Goal: Transaction & Acquisition: Download file/media

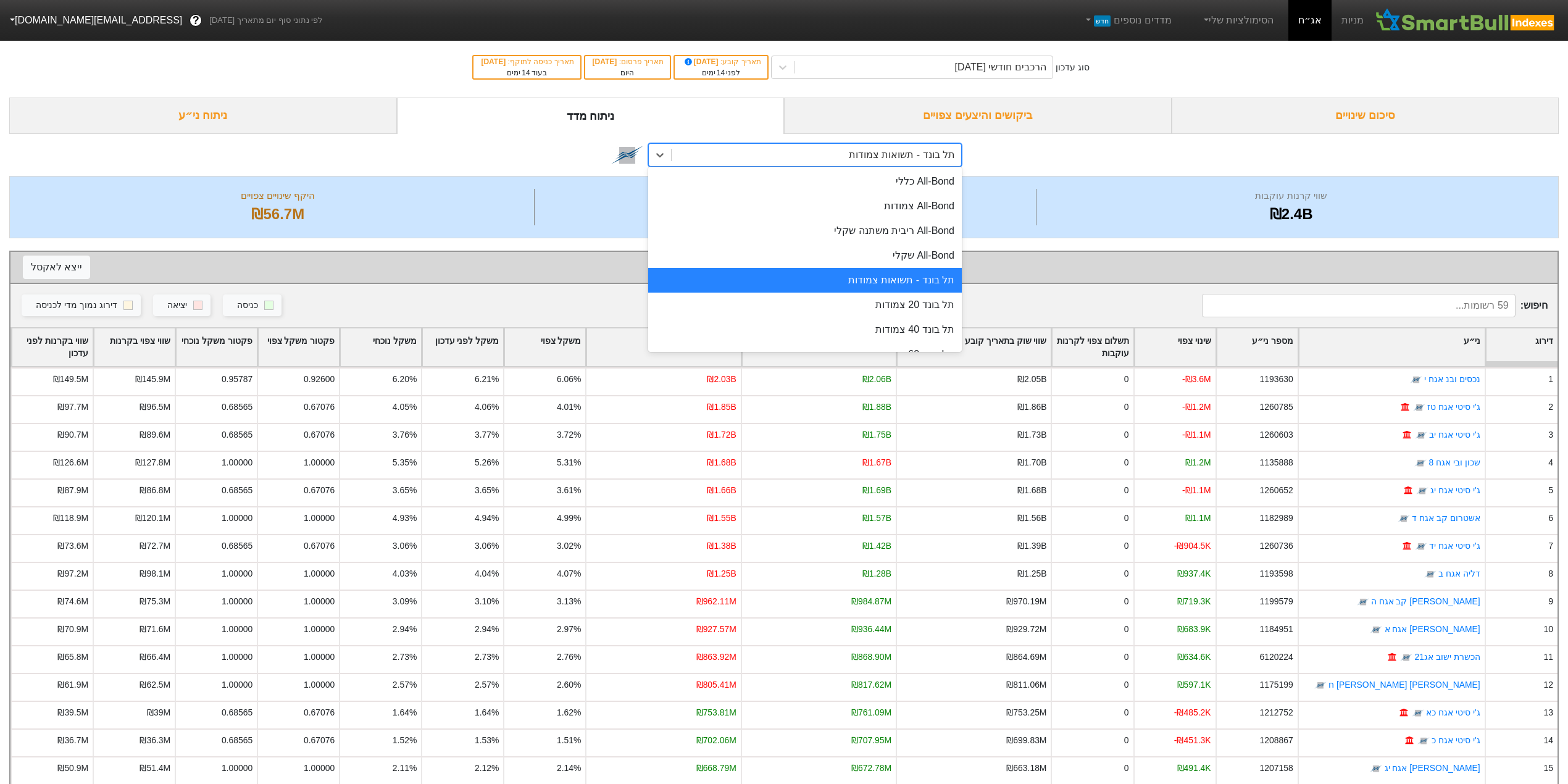
click at [829, 149] on div "תל בונד - תשואות צמודות" at bounding box center [816, 155] width 290 height 22
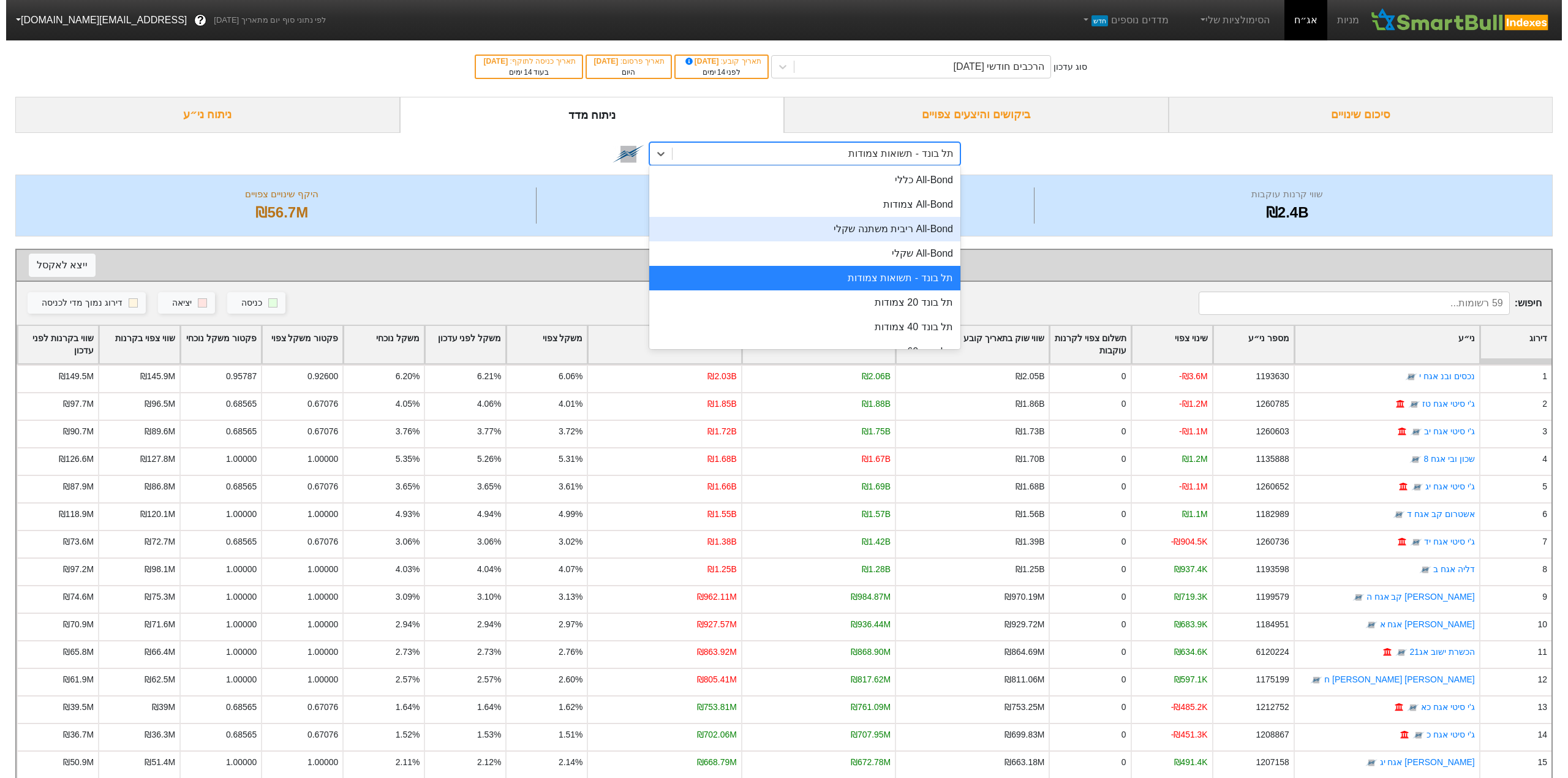
scroll to position [150, 0]
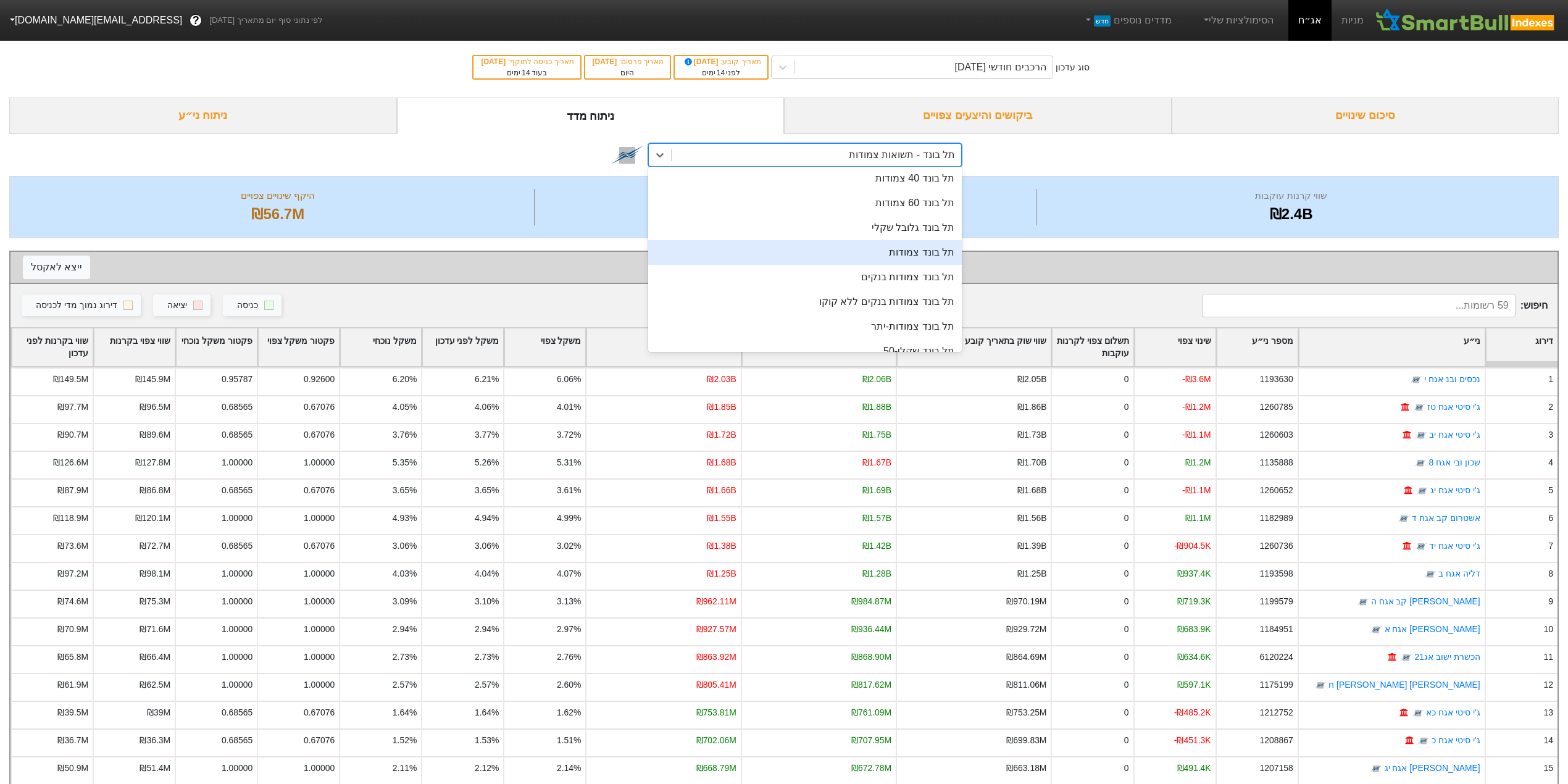
click at [932, 252] on div "תל בונד צמודות" at bounding box center [805, 252] width 314 height 25
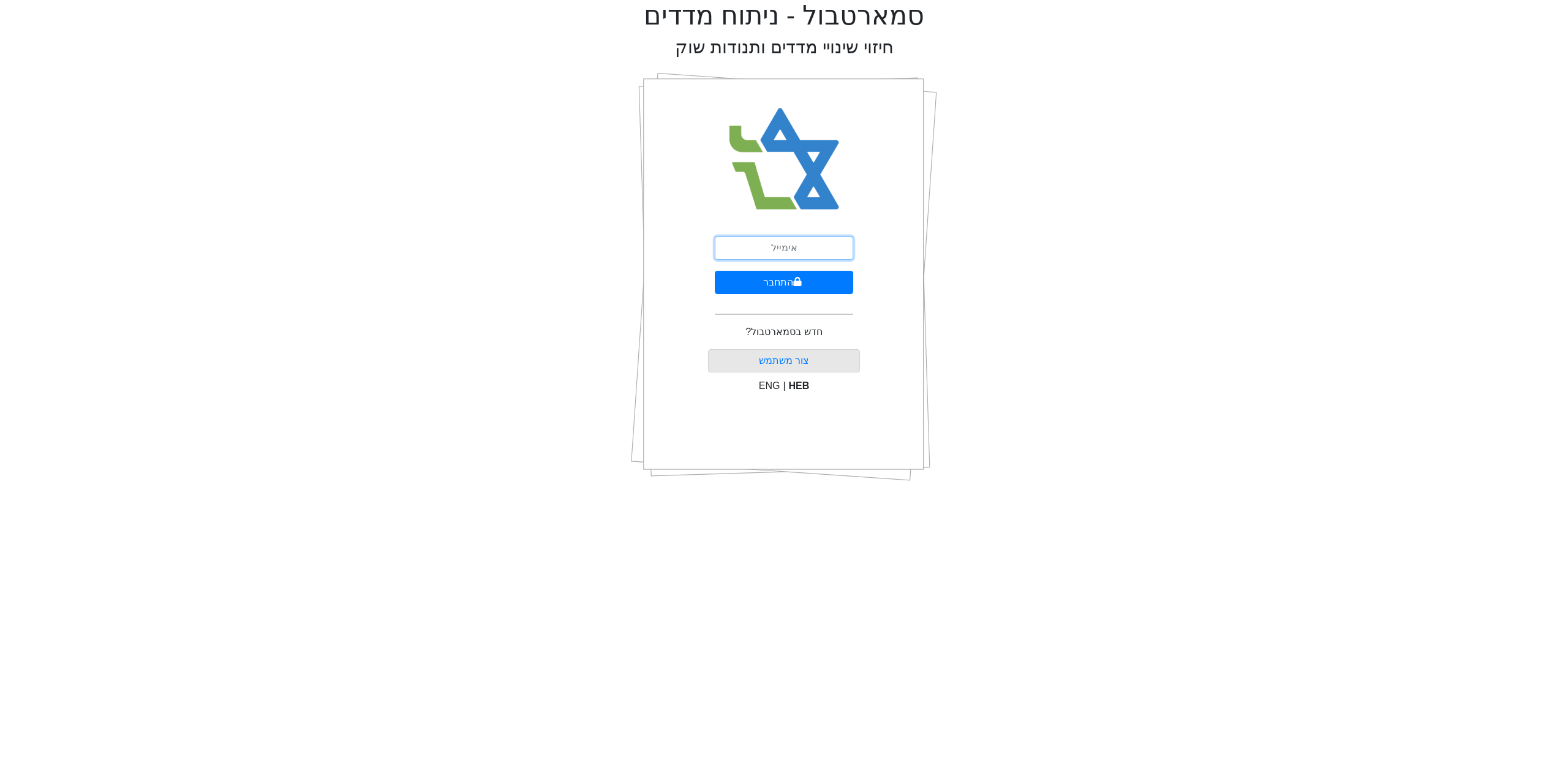
drag, startPoint x: 779, startPoint y: 236, endPoint x: 774, endPoint y: 243, distance: 8.6
click at [779, 236] on input "email" at bounding box center [783, 248] width 139 height 23
click at [777, 250] on input "email" at bounding box center [783, 248] width 139 height 23
type input "ד"
type input "[EMAIL_ADDRESS][DOMAIN_NAME]"
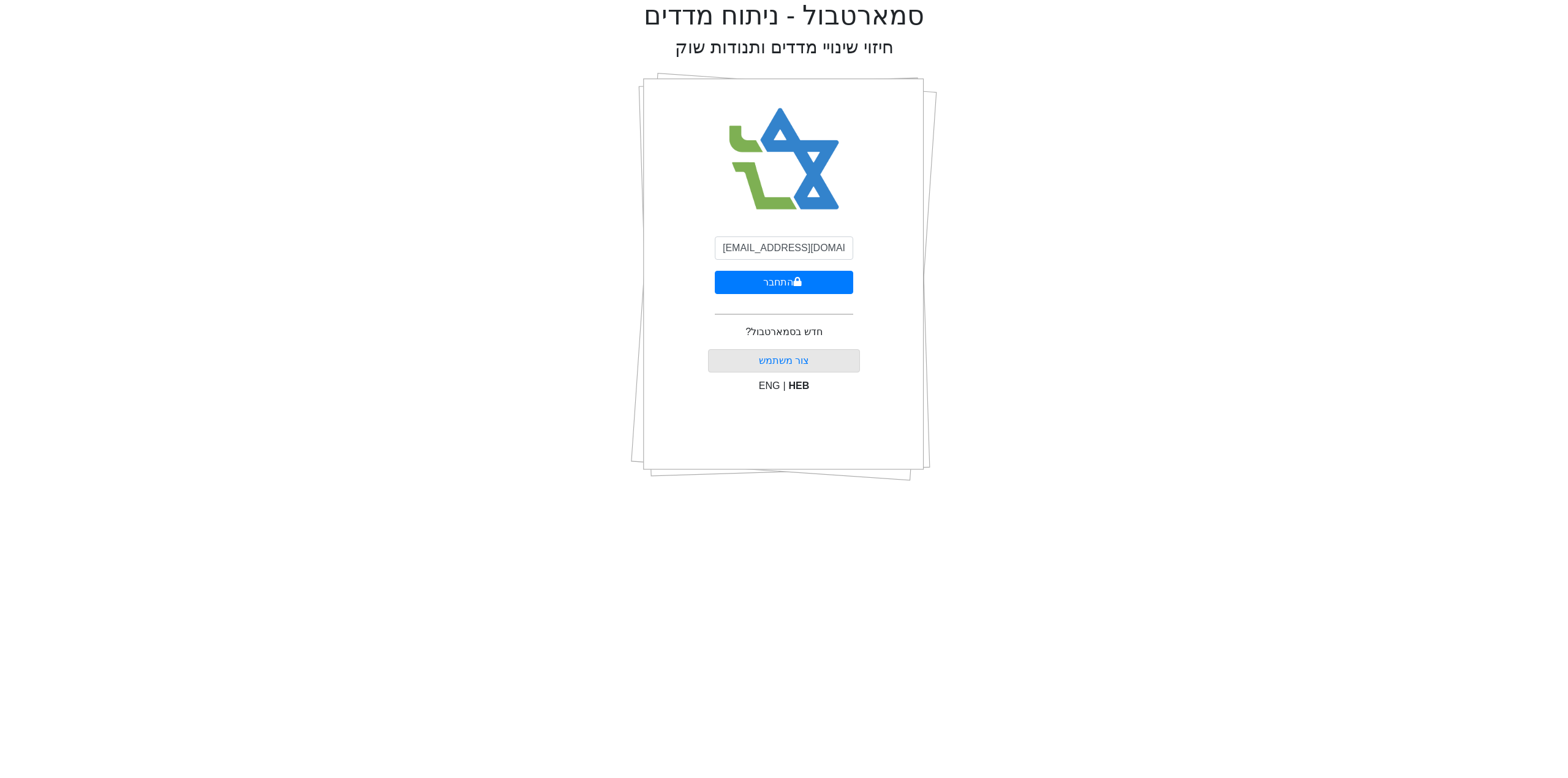
drag, startPoint x: 1046, startPoint y: 296, endPoint x: 981, endPoint y: 290, distance: 65.3
click at [1046, 296] on div "סמארטבול - ניתוח מדדים חיזוי שינויי מדדים ותנודות שוק shuki@leadercm.co.il התחב…" at bounding box center [784, 246] width 1549 height 491
click at [793, 280] on icon "submit" at bounding box center [797, 281] width 9 height 9
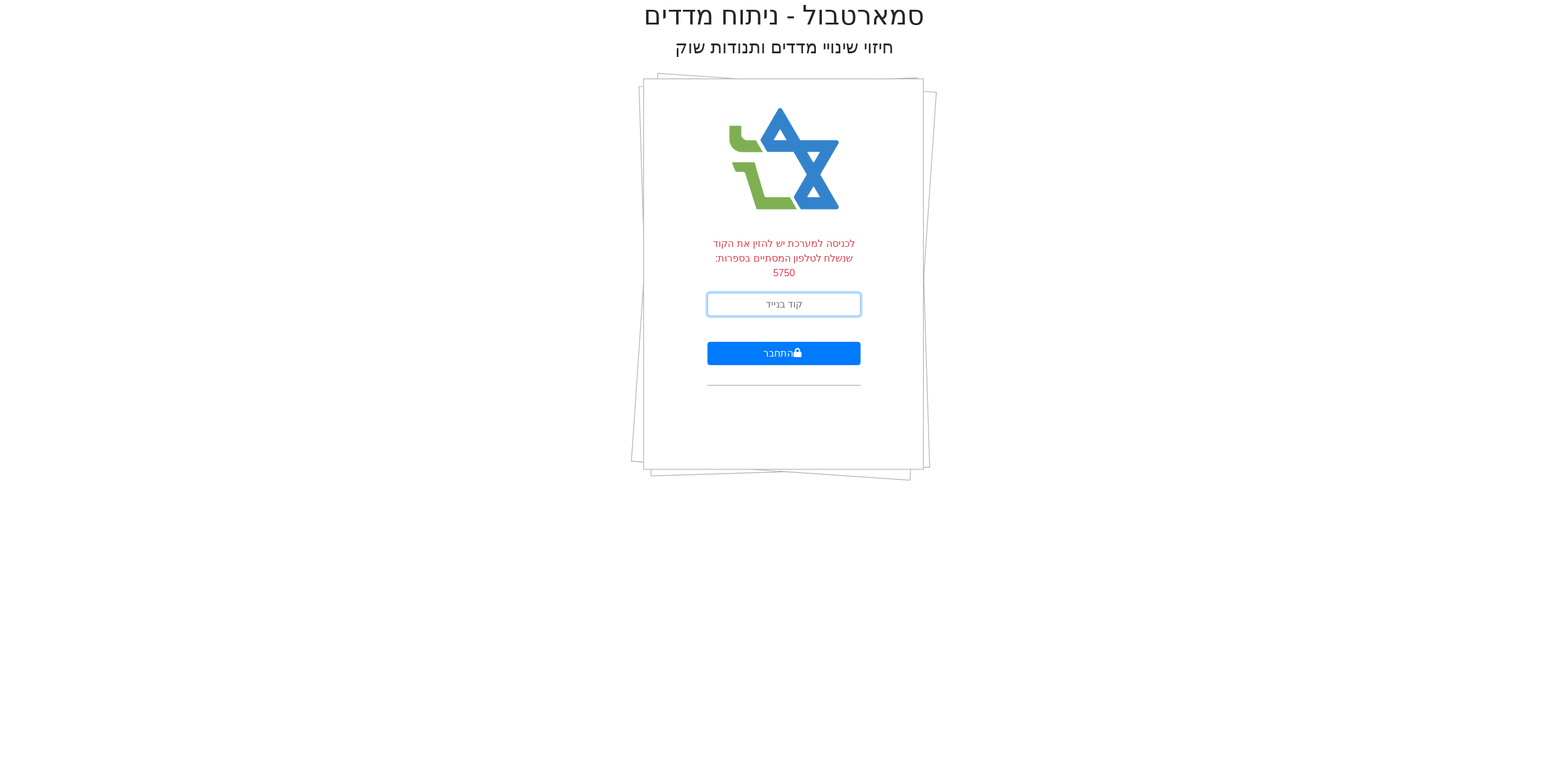
click at [792, 293] on input "text" at bounding box center [784, 304] width 153 height 23
type input "217390"
click at [780, 342] on button "התחבר" at bounding box center [784, 353] width 153 height 23
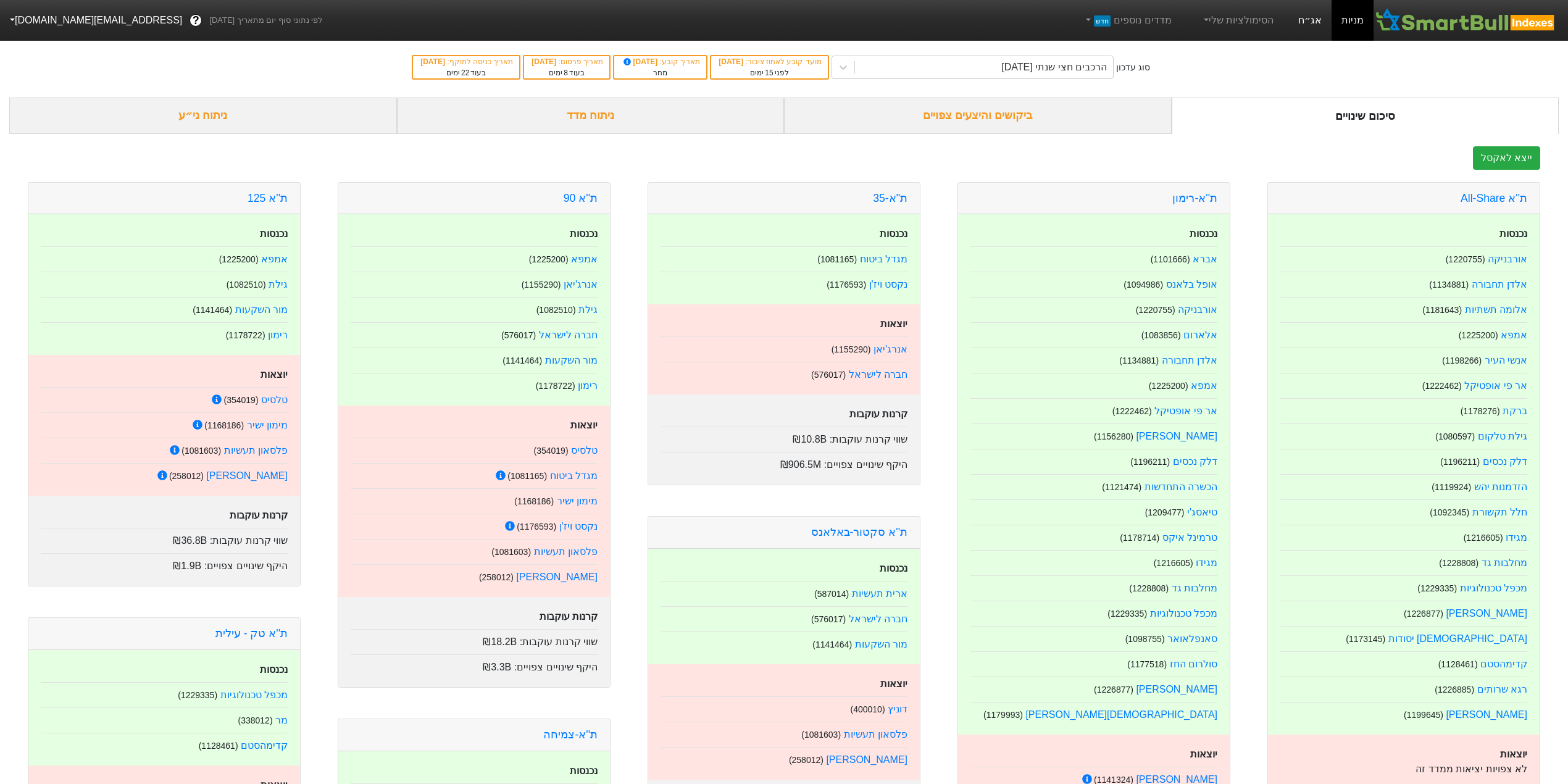
click at [1307, 20] on link "אג״ח" at bounding box center [1310, 20] width 43 height 41
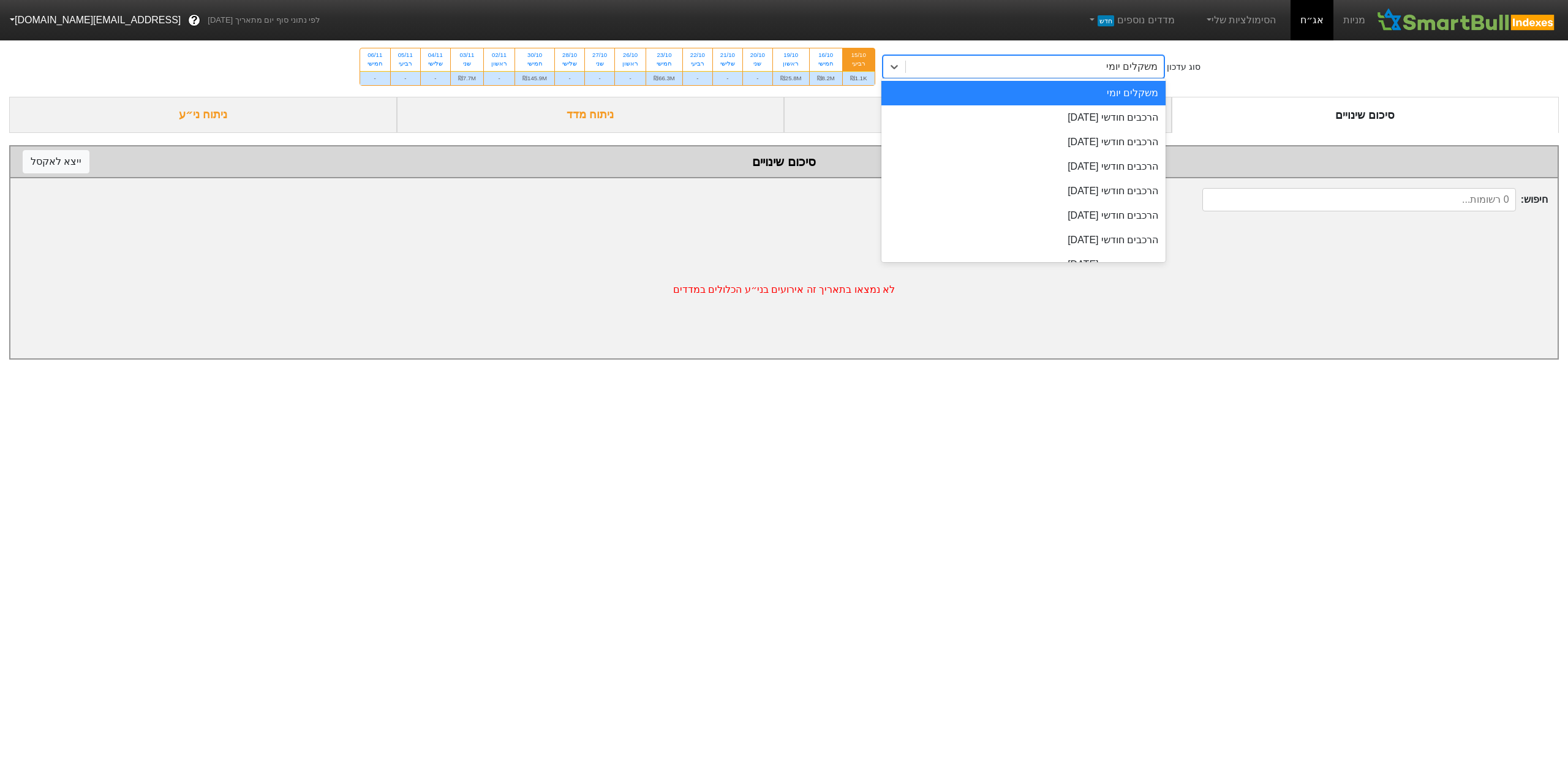
click at [1082, 71] on div "משקלים יומי" at bounding box center [1035, 66] width 258 height 22
click at [1099, 118] on div "הרכבים חודשי [DATE]" at bounding box center [1023, 118] width 285 height 24
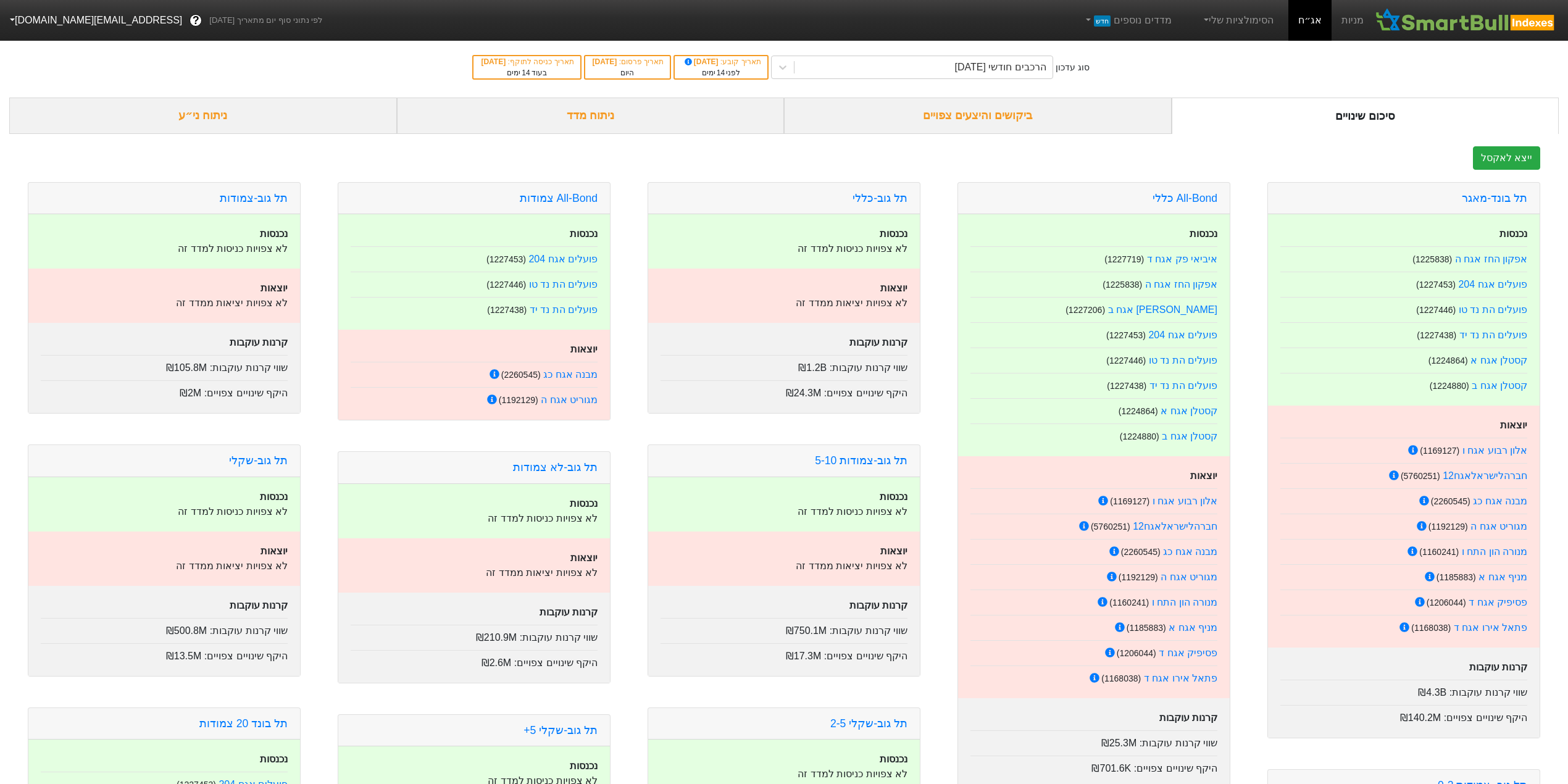
click at [608, 108] on div "ניתוח מדד" at bounding box center [591, 115] width 388 height 36
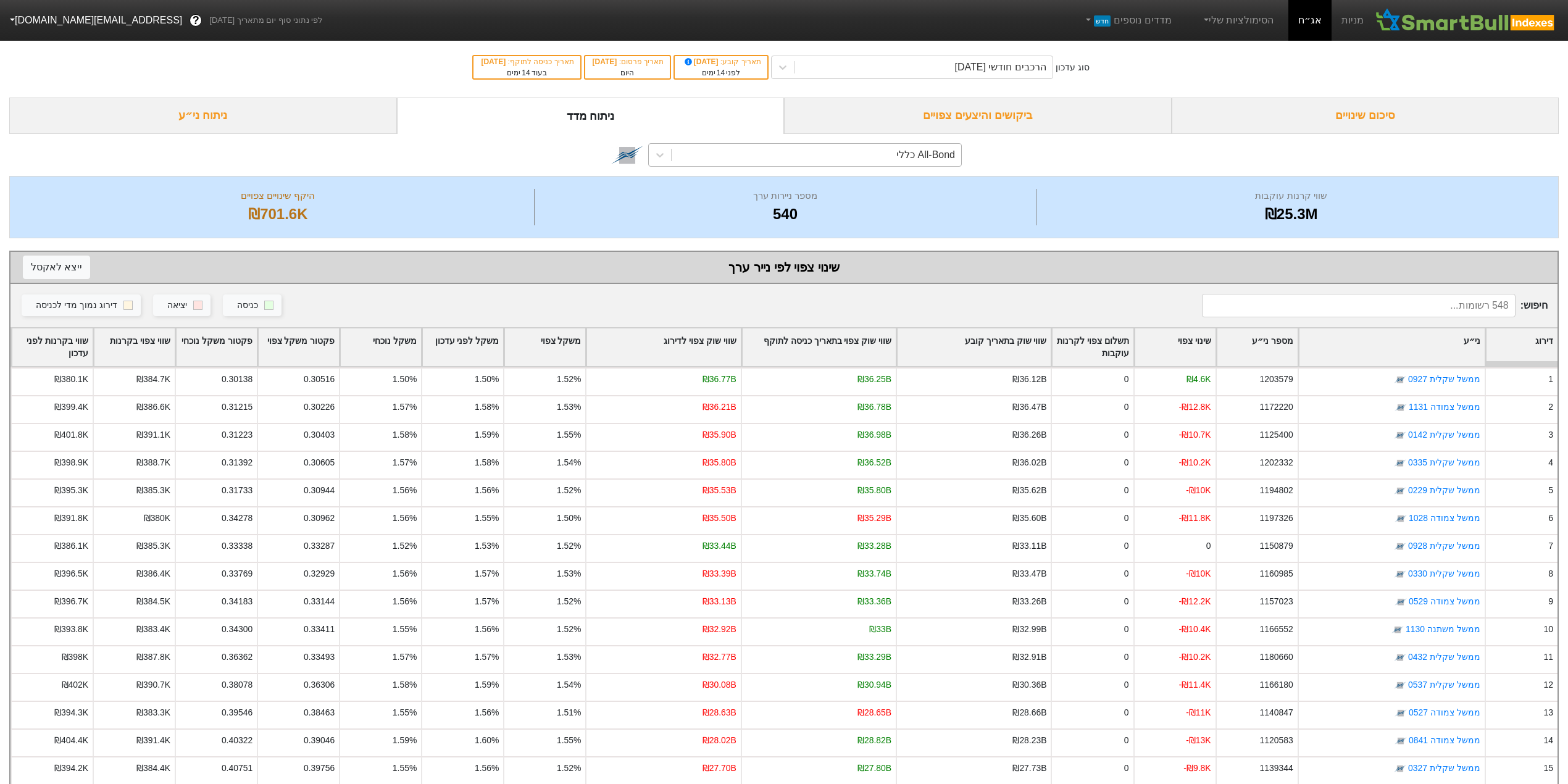
click at [783, 151] on div "All-Bond כללי" at bounding box center [816, 155] width 290 height 22
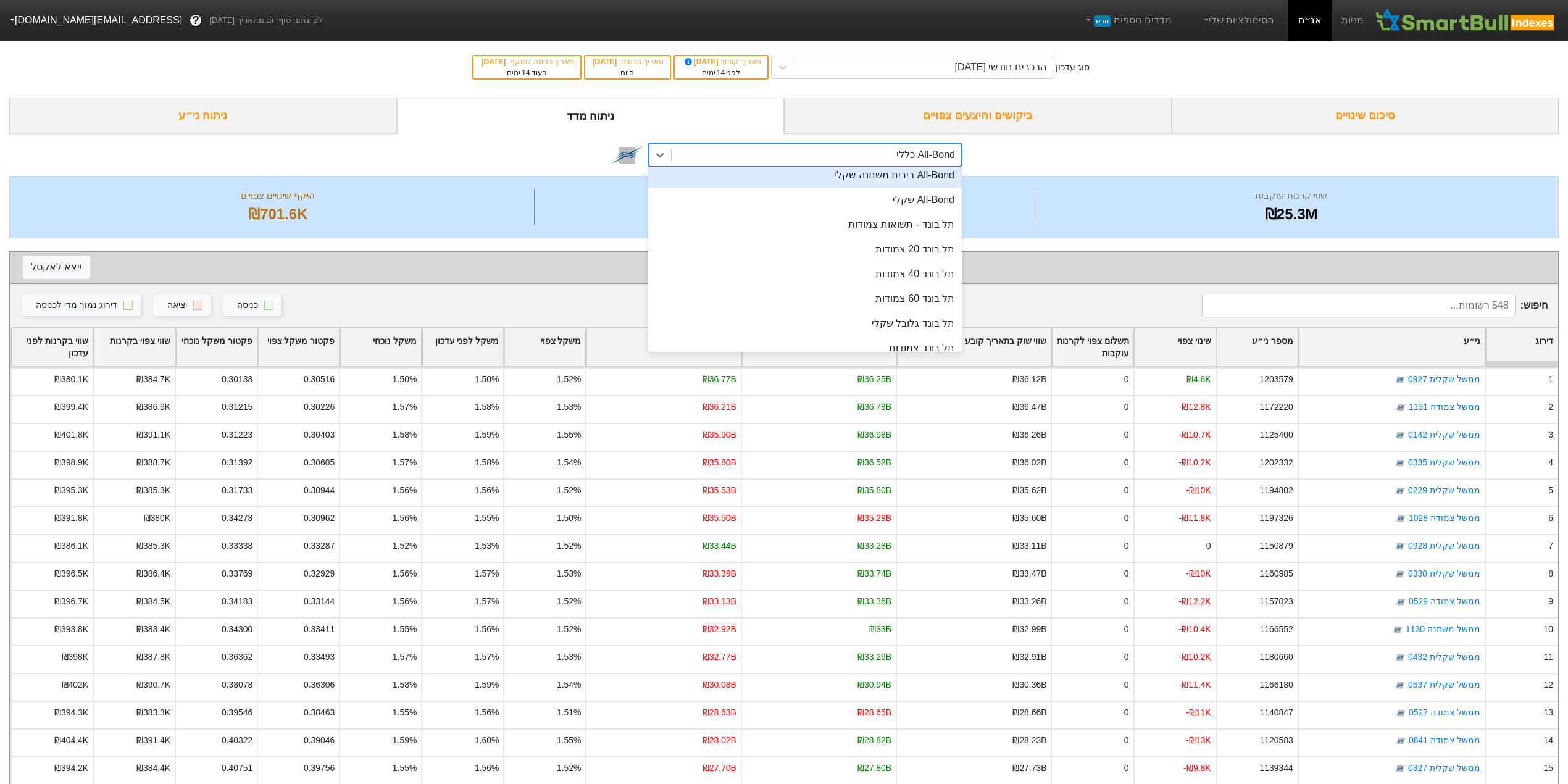
scroll to position [82, 0]
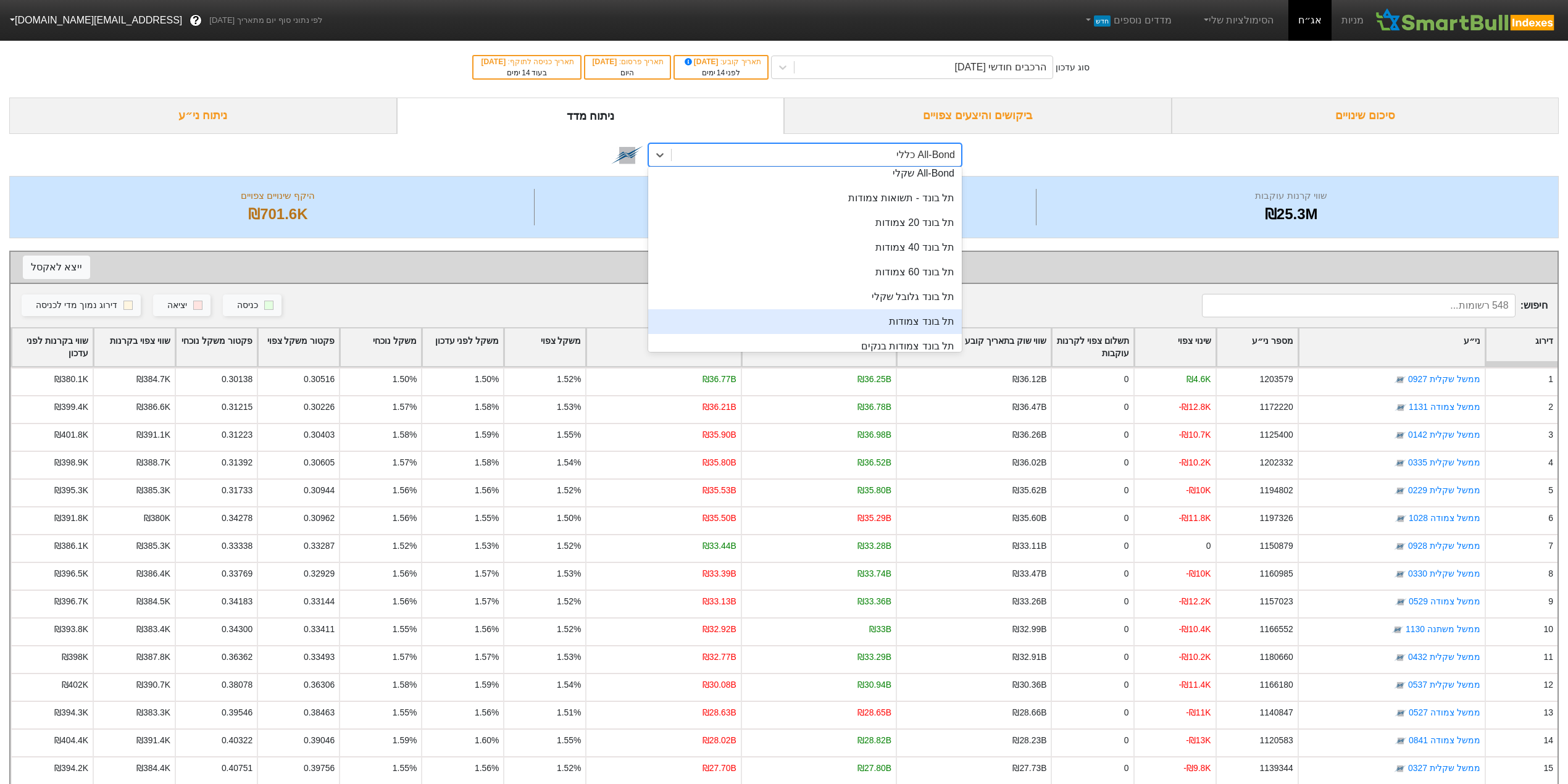
click at [896, 319] on div "תל בונד צמודות" at bounding box center [805, 322] width 314 height 25
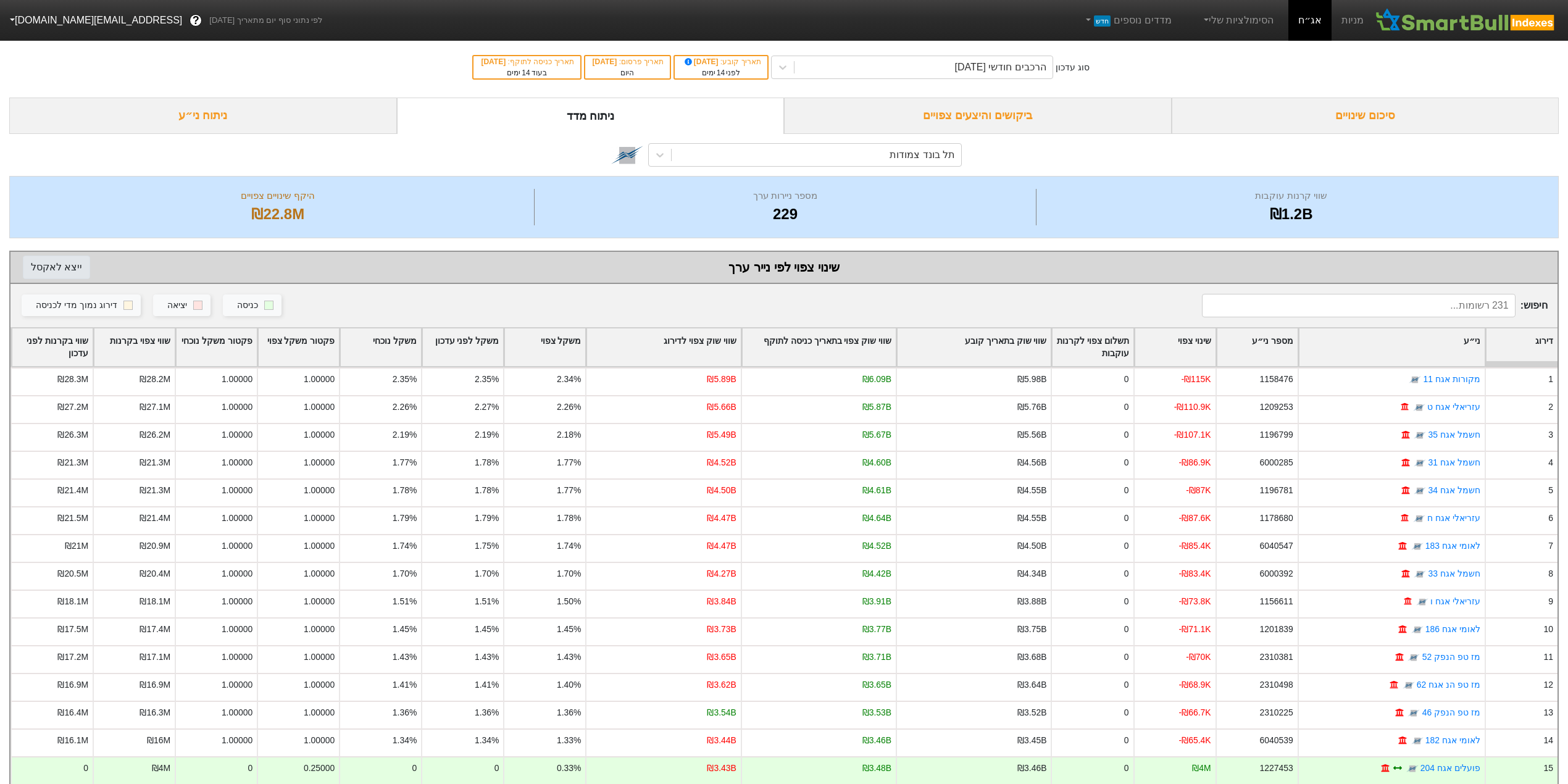
click at [62, 269] on button "ייצא ל אקסל" at bounding box center [56, 267] width 68 height 23
click at [867, 156] on div "תל בונד צמודות" at bounding box center [816, 155] width 290 height 22
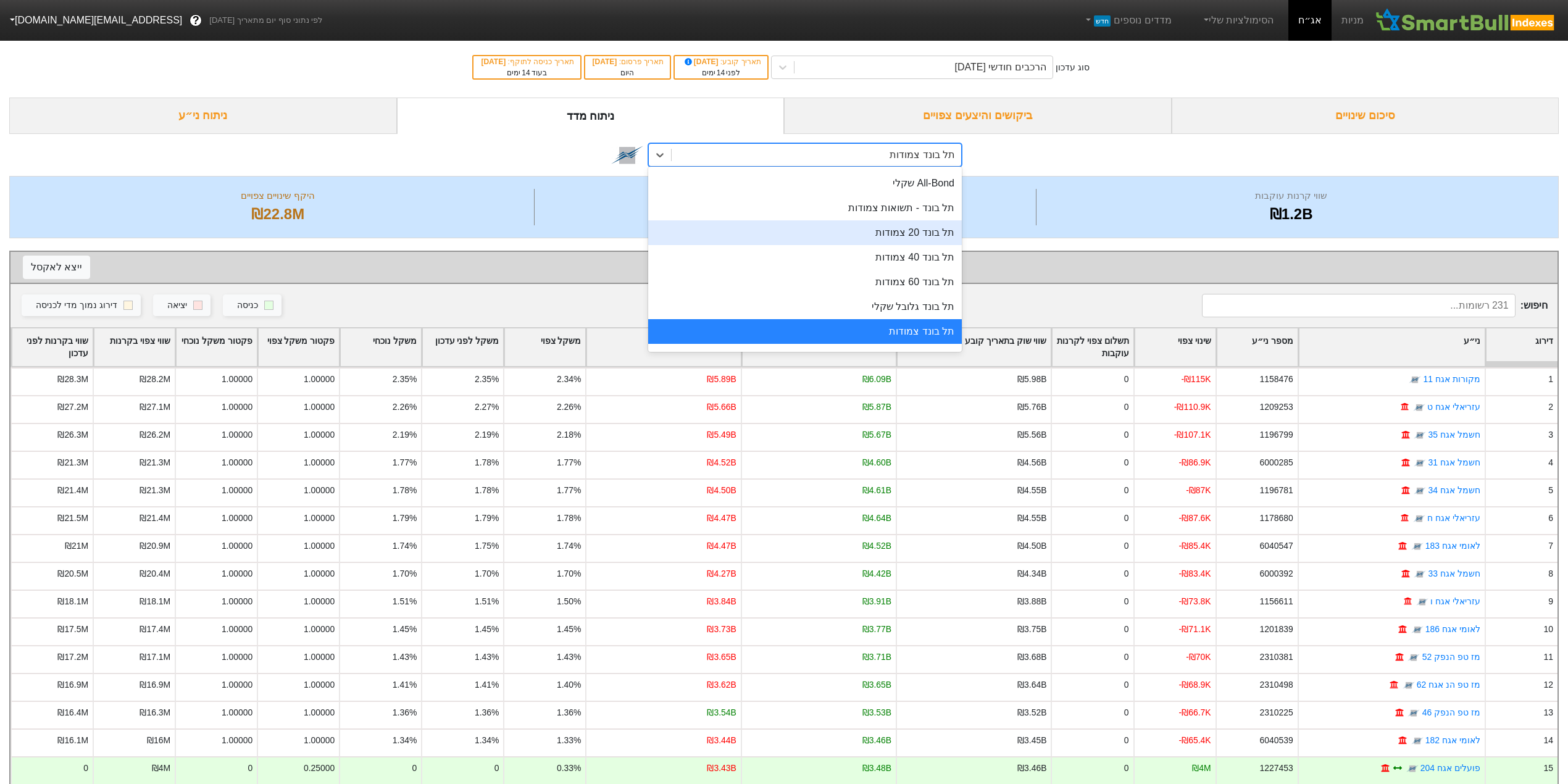
scroll to position [154, 0]
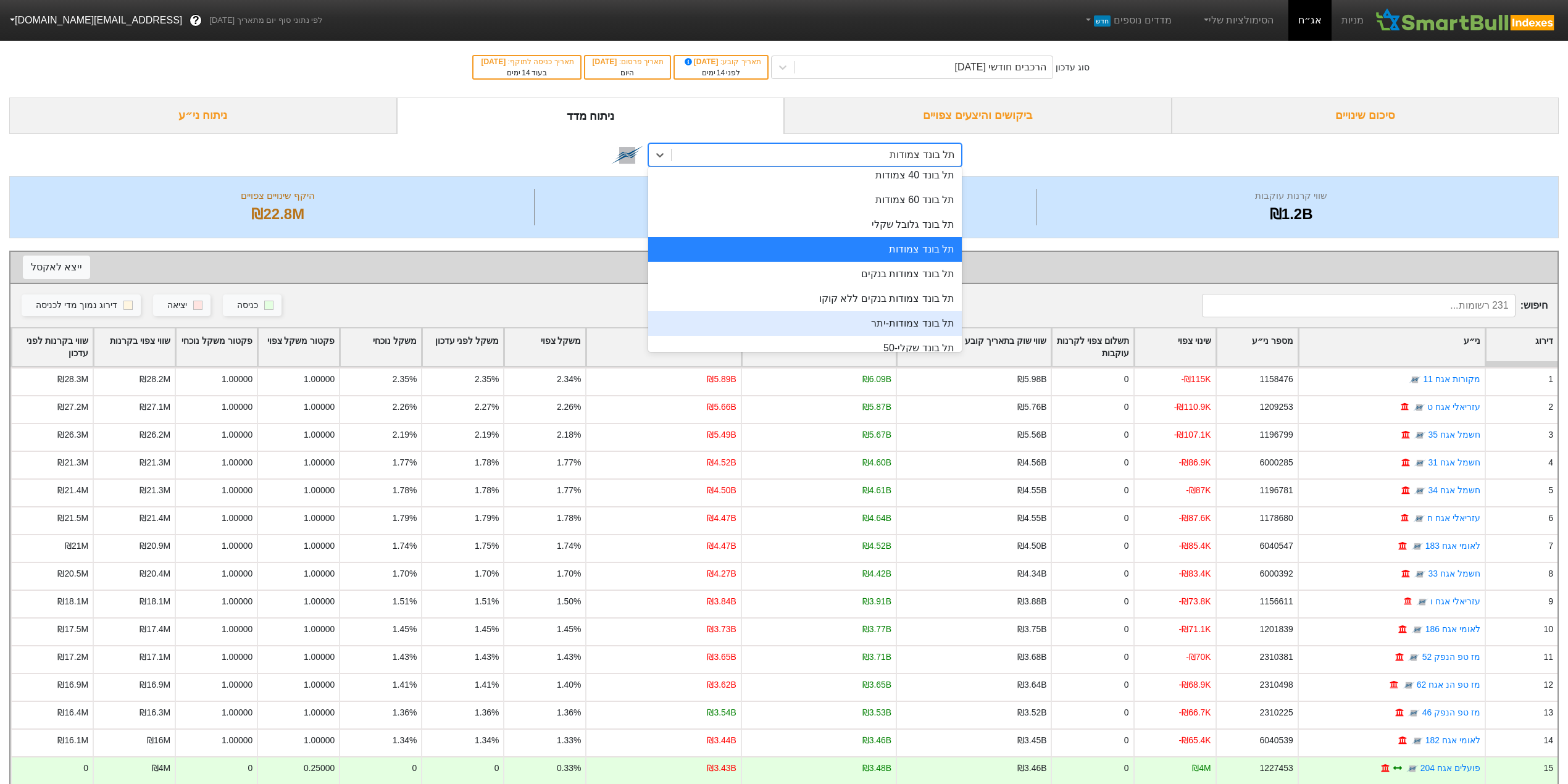
click at [880, 320] on div "תל בונד צמודות-יתר" at bounding box center [805, 323] width 314 height 25
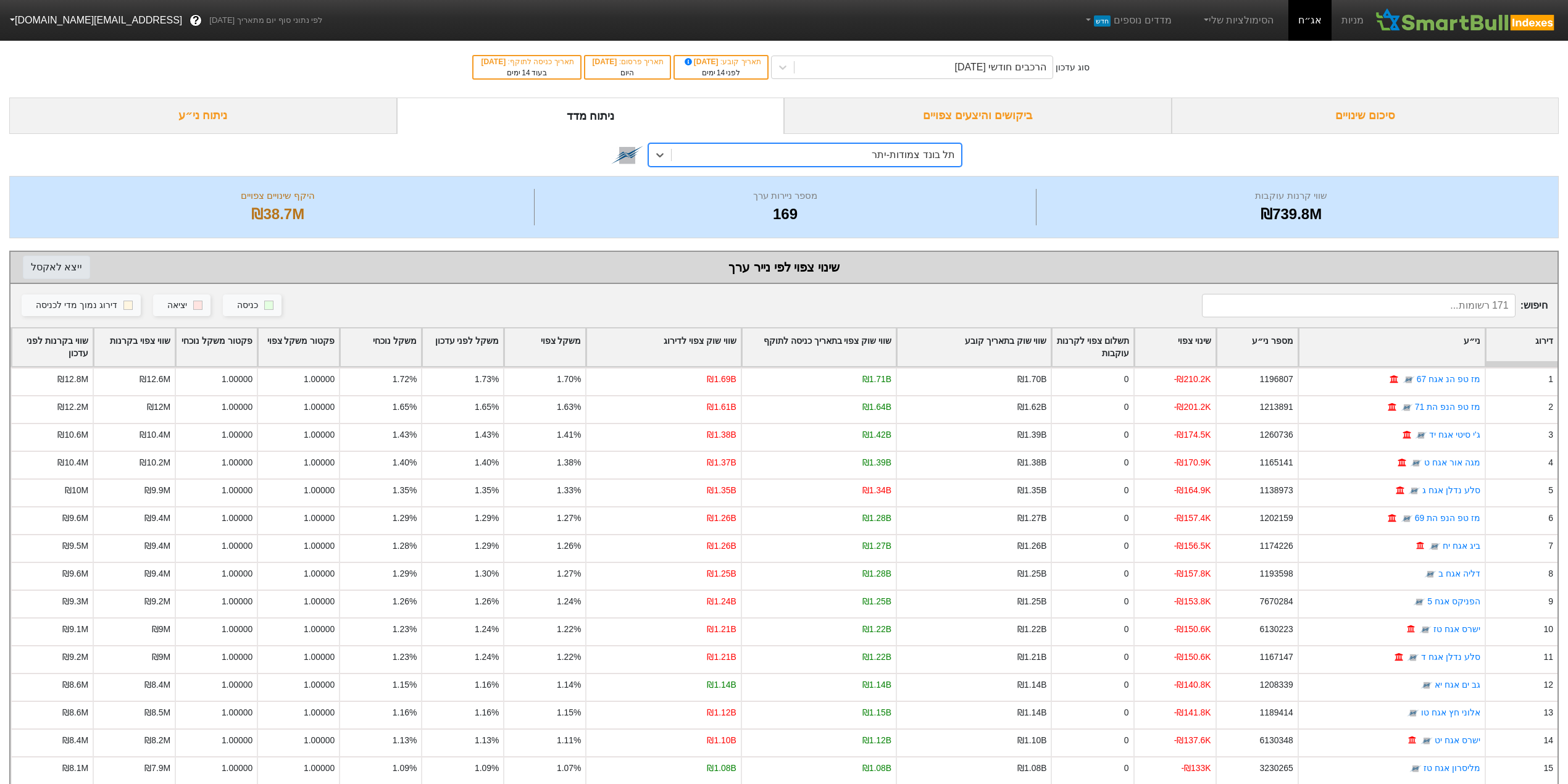
click at [48, 262] on button "ייצא ל אקסל" at bounding box center [56, 267] width 68 height 23
click at [909, 154] on div "תל בונד צמודות-יתר" at bounding box center [913, 155] width 83 height 15
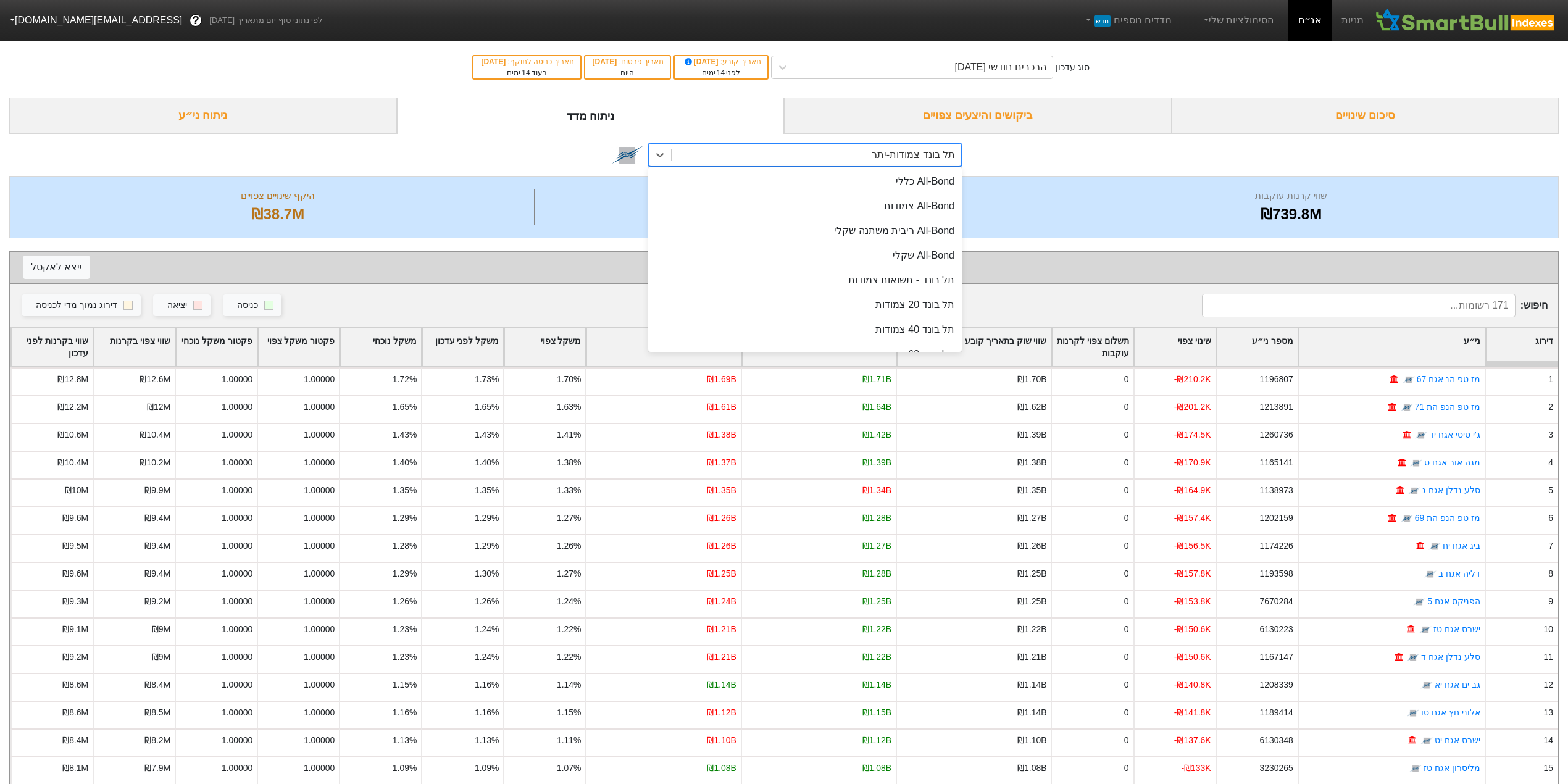
scroll to position [147, 0]
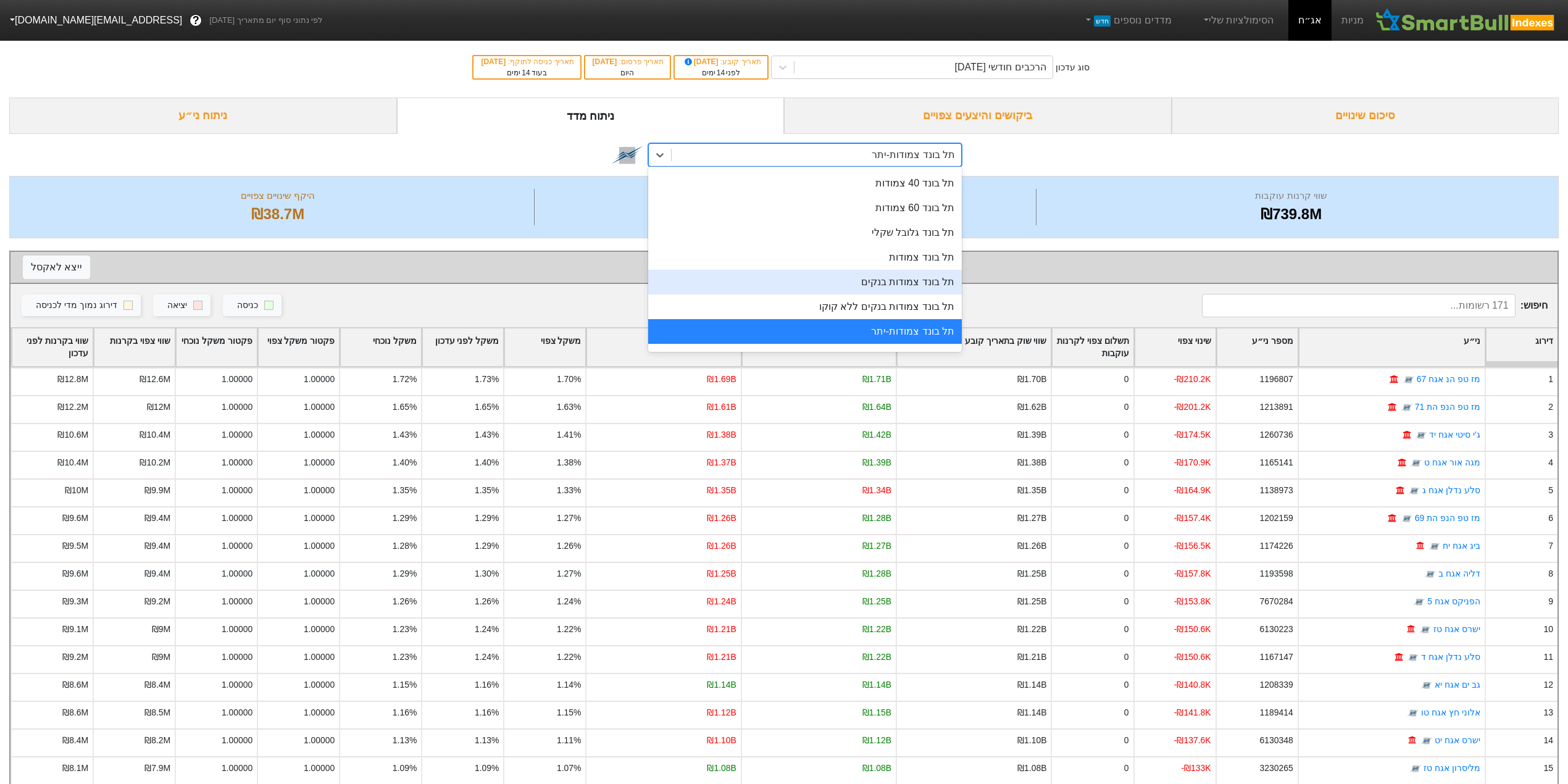
click at [896, 290] on div "תל בונד צמודות בנקים" at bounding box center [805, 282] width 314 height 25
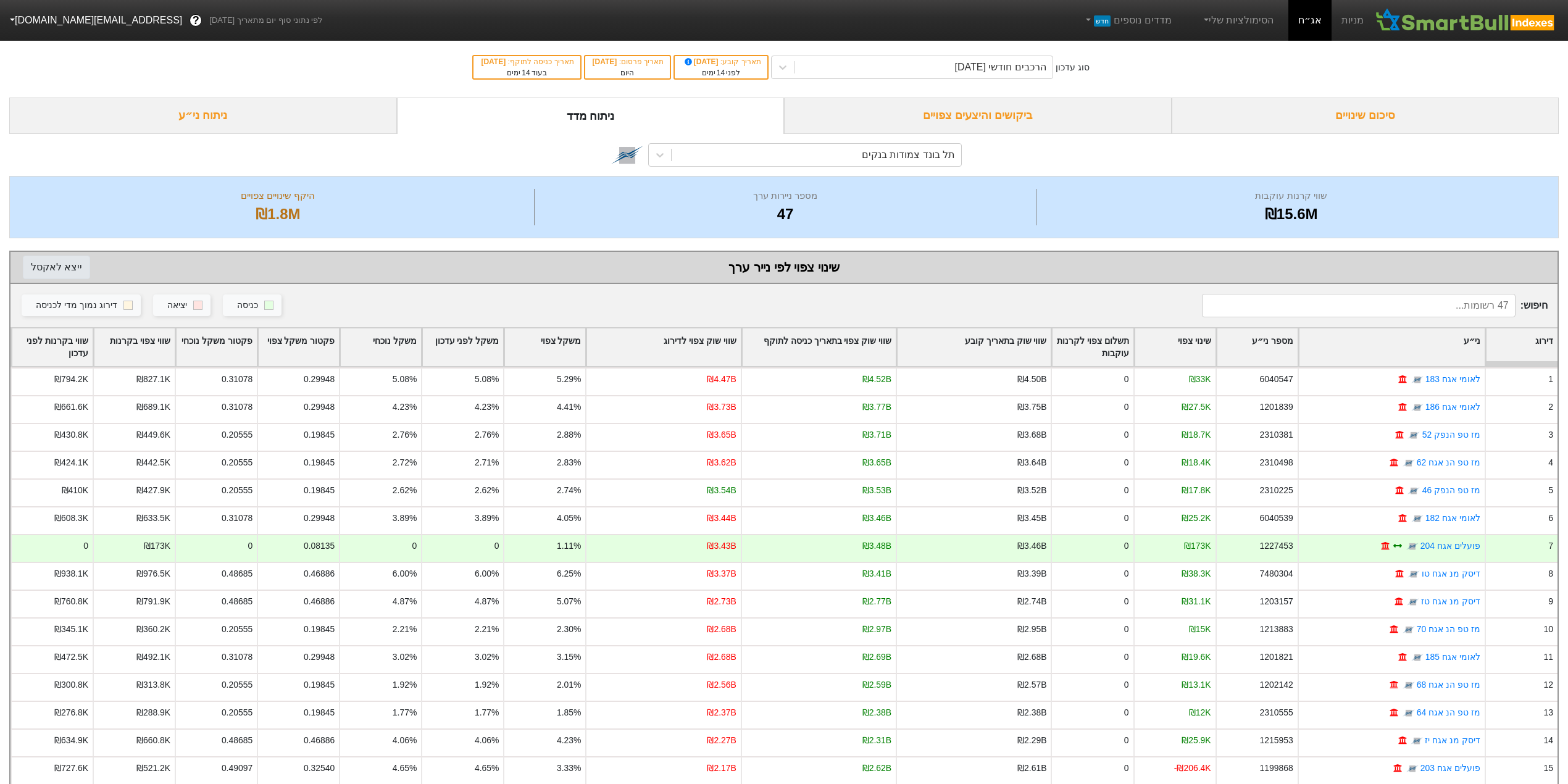
click at [50, 273] on button "ייצא ל אקסל" at bounding box center [56, 267] width 68 height 23
click at [804, 158] on div "תל בונד צמודות בנקים" at bounding box center [816, 155] width 290 height 22
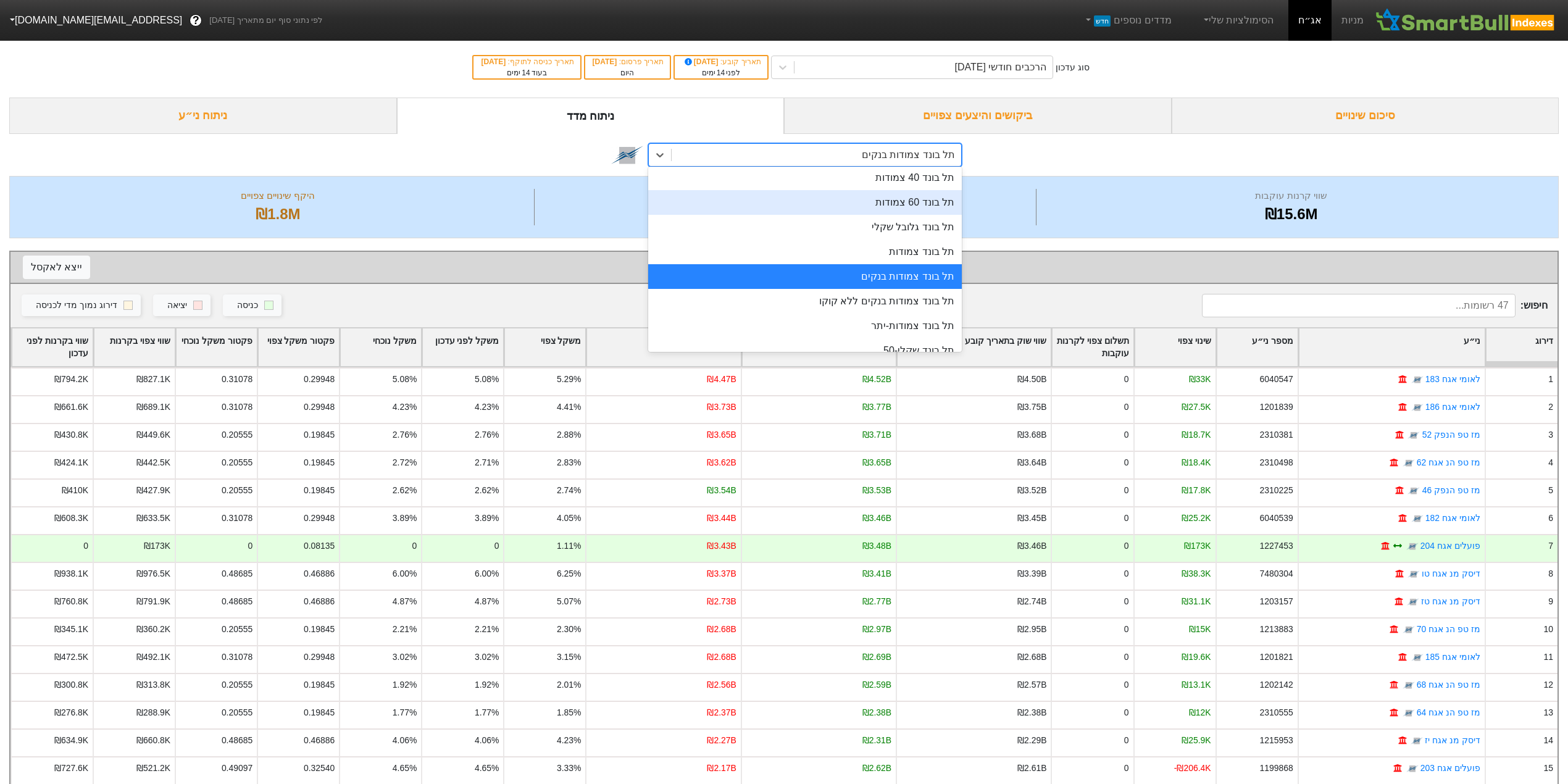
scroll to position [179, 0]
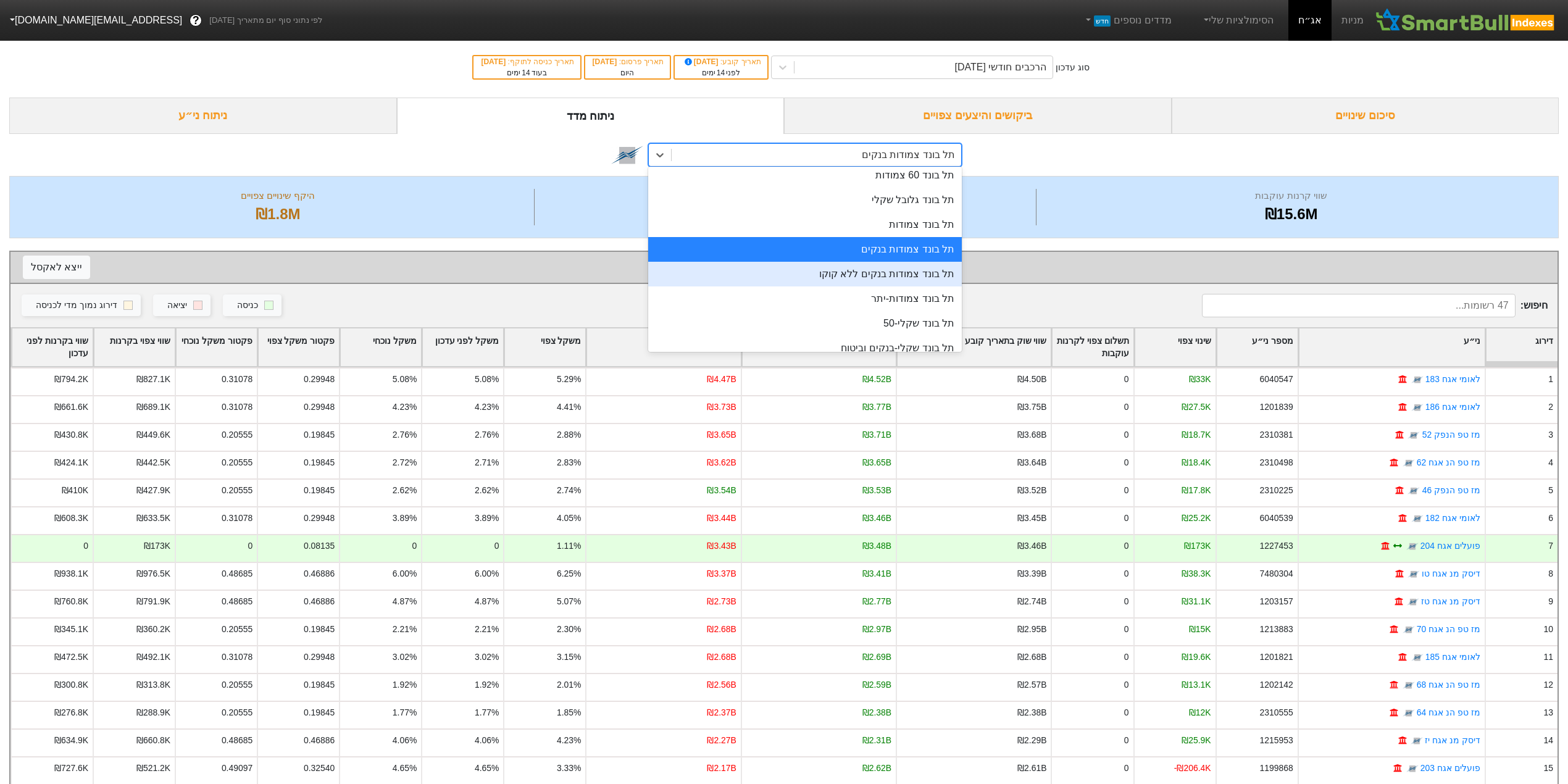
click at [841, 277] on div "תל בונד צמודות בנקים ללא קוקו" at bounding box center [805, 274] width 314 height 25
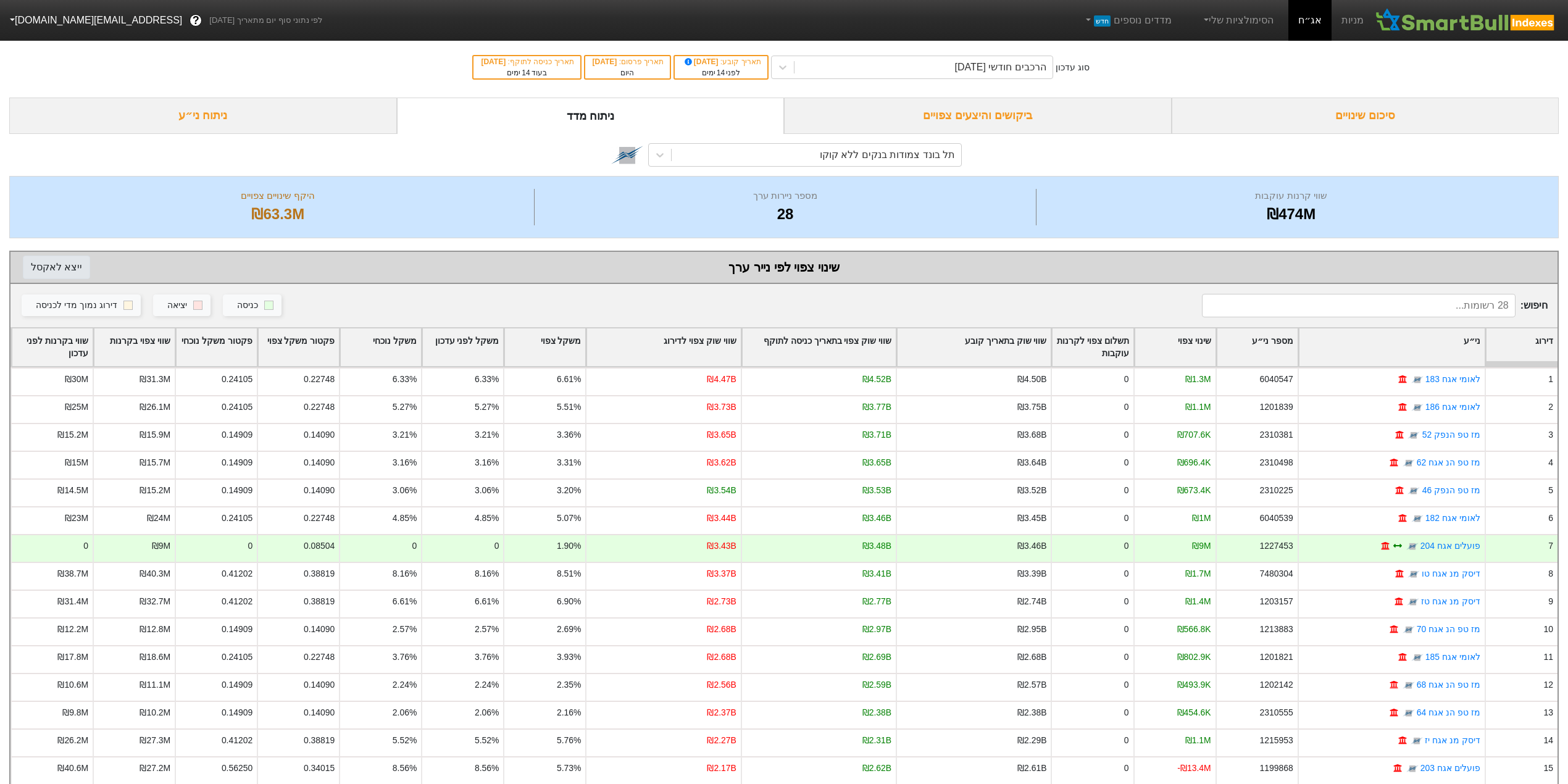
click at [48, 264] on button "ייצא ל אקסל" at bounding box center [56, 267] width 68 height 23
